Goal: Obtain resource: Download file/media

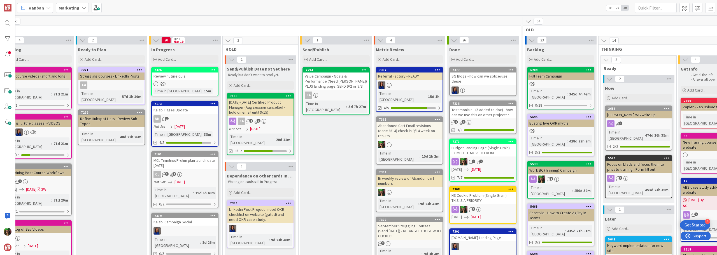
click at [73, 10] on b "Marketing" at bounding box center [68, 8] width 21 height 6
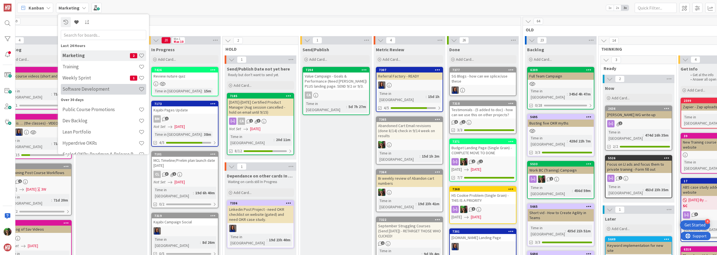
click at [89, 88] on h4 "Software Development" at bounding box center [100, 89] width 76 height 6
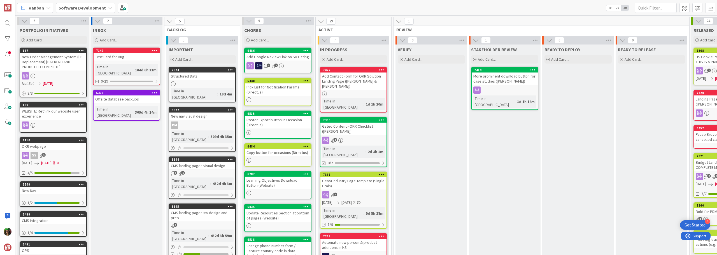
click at [353, 137] on div "1" at bounding box center [353, 140] width 66 height 7
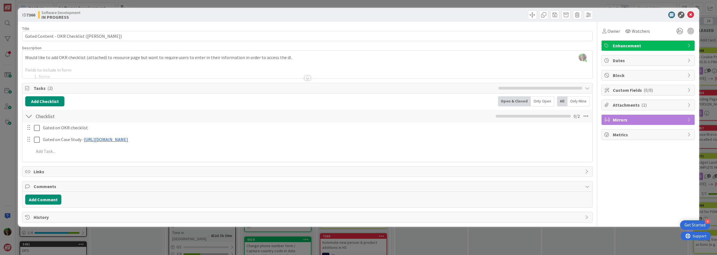
click at [196, 74] on div at bounding box center [307, 71] width 570 height 14
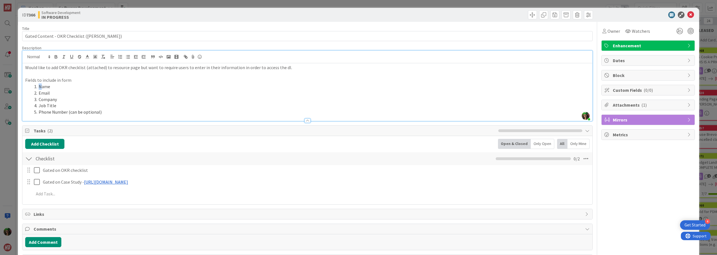
click at [41, 86] on li "Name" at bounding box center [310, 86] width 557 height 6
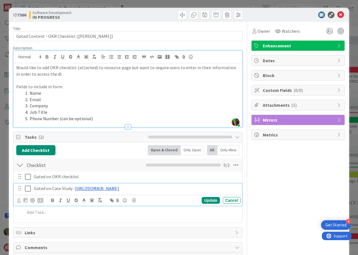
click at [119, 188] on link "[URL][DOMAIN_NAME]" at bounding box center [97, 188] width 44 height 6
click at [127, 205] on link "[URL][DOMAIN_NAME]" at bounding box center [112, 205] width 38 height 7
